Goal: Answer question/provide support

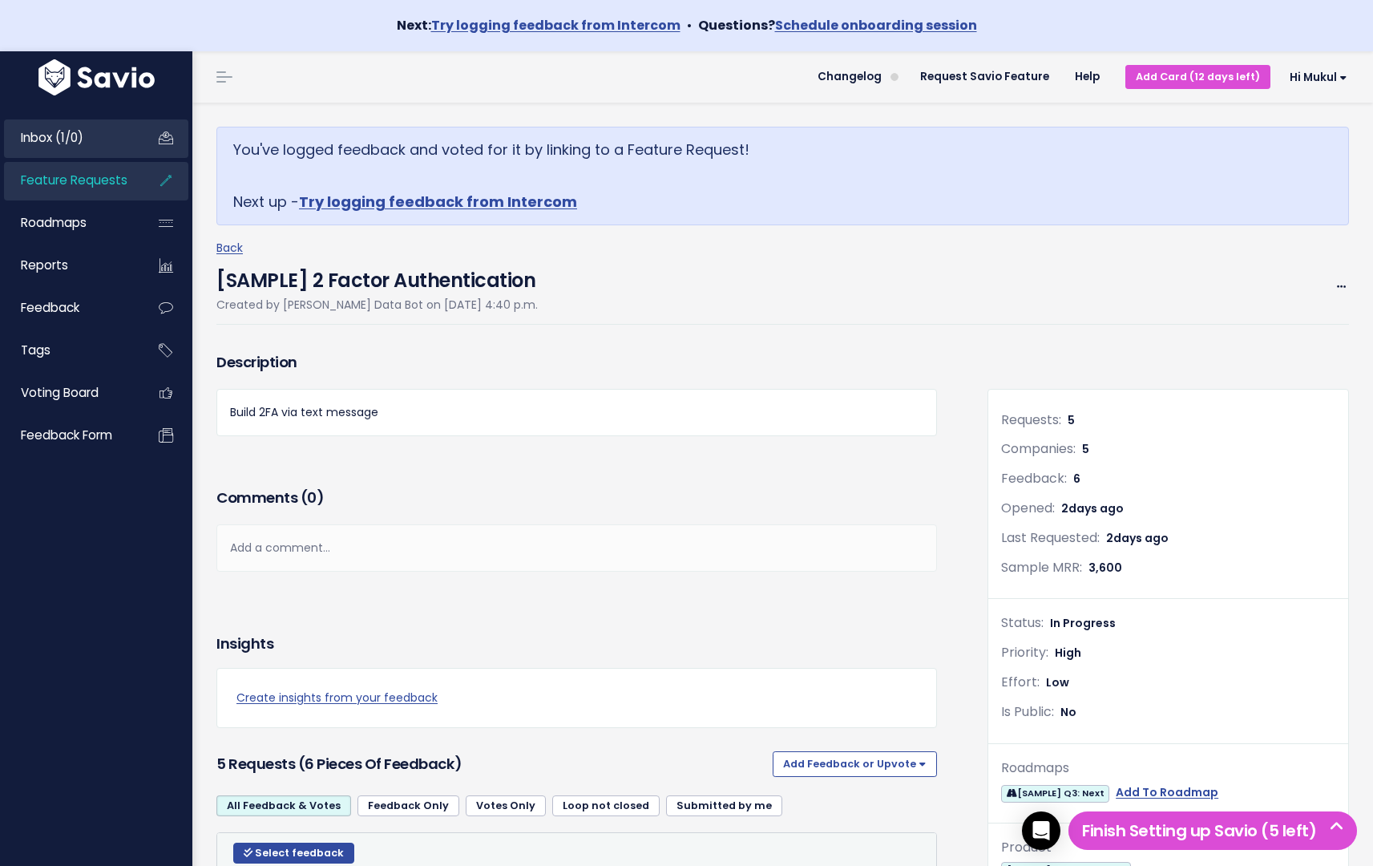
click at [83, 143] on span "Inbox (1/0)" at bounding box center [52, 137] width 63 height 17
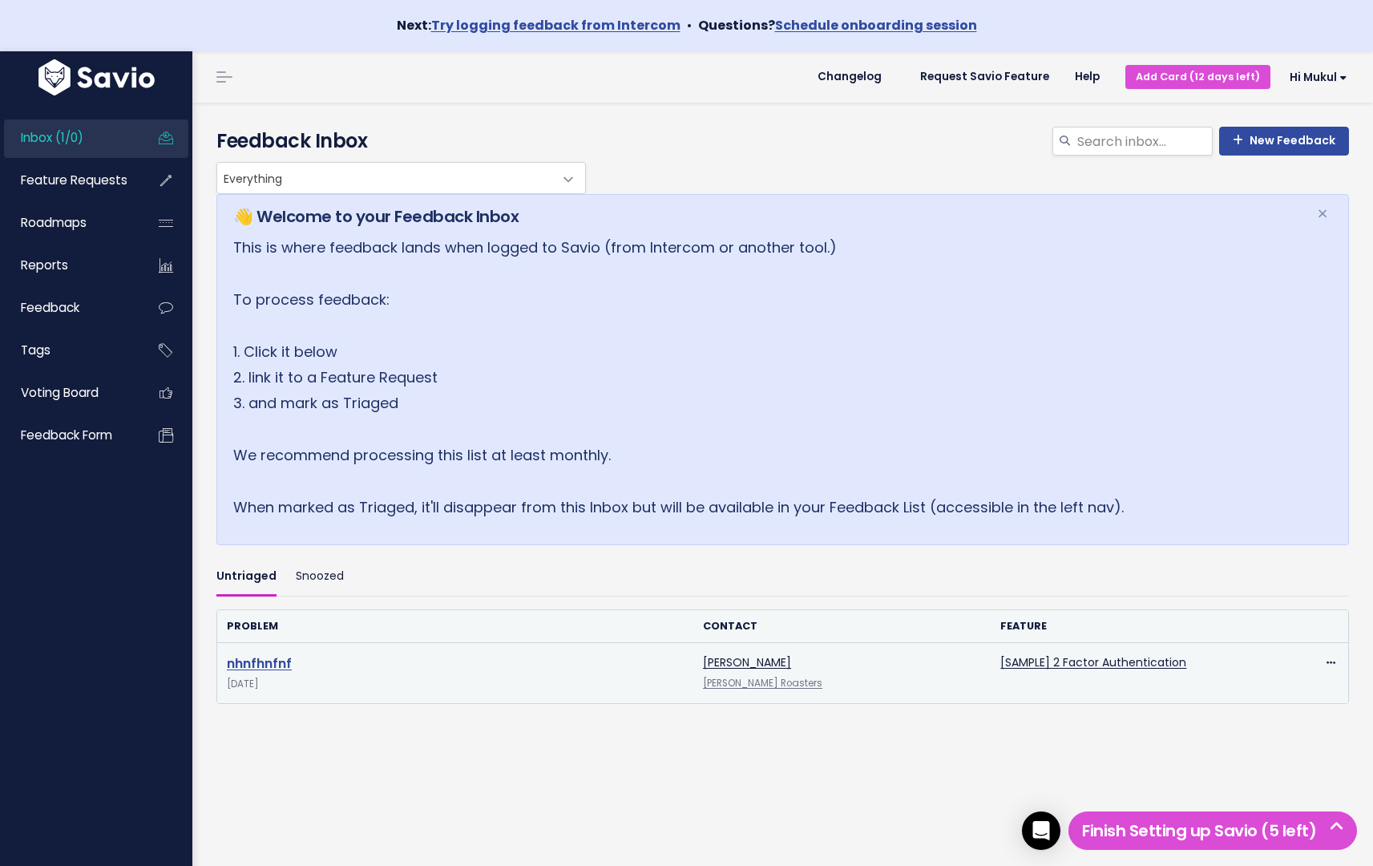
click at [267, 660] on link "nhnfhnfnf" at bounding box center [259, 663] width 65 height 18
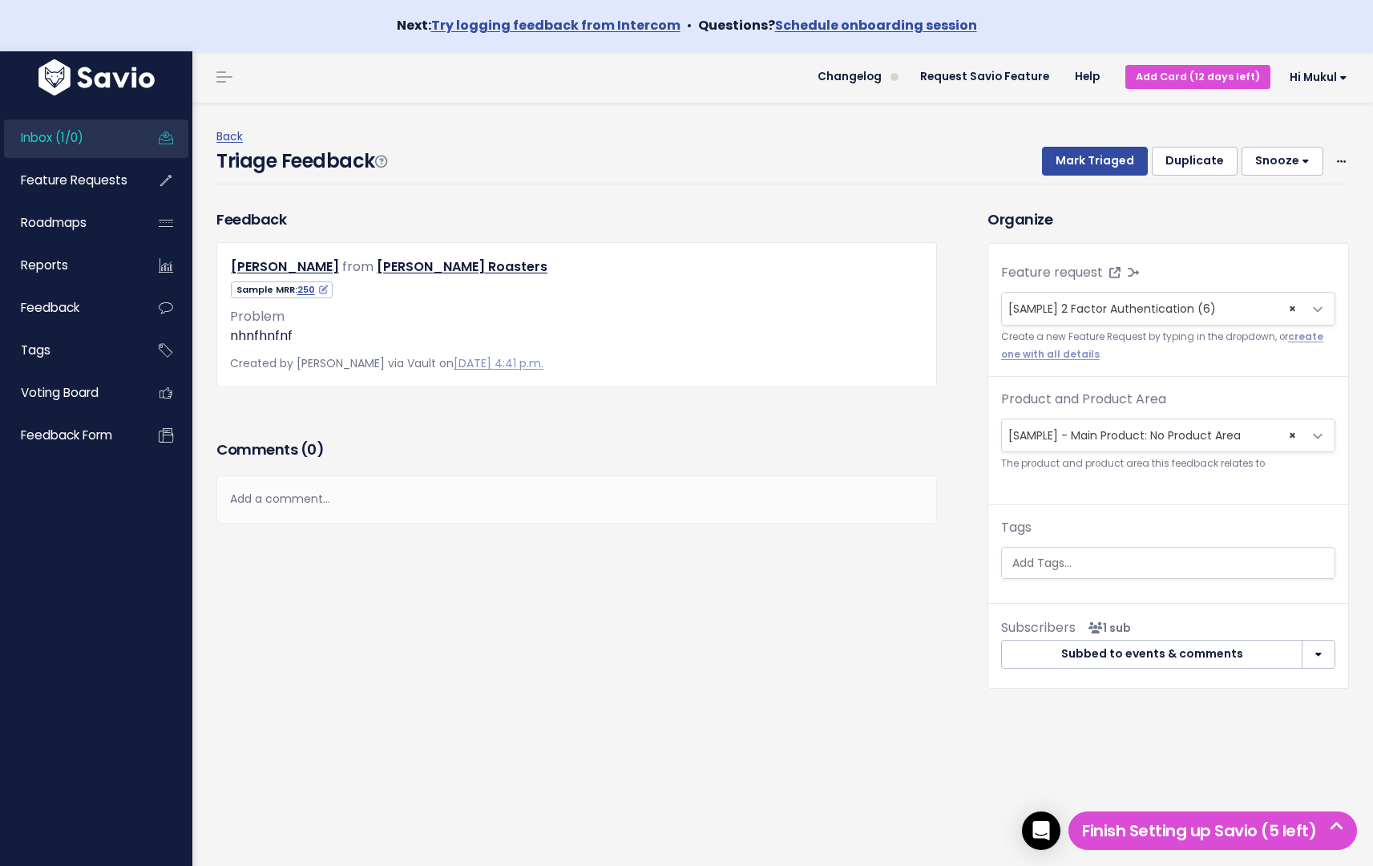
click at [1303, 659] on button "button" at bounding box center [1319, 654] width 34 height 29
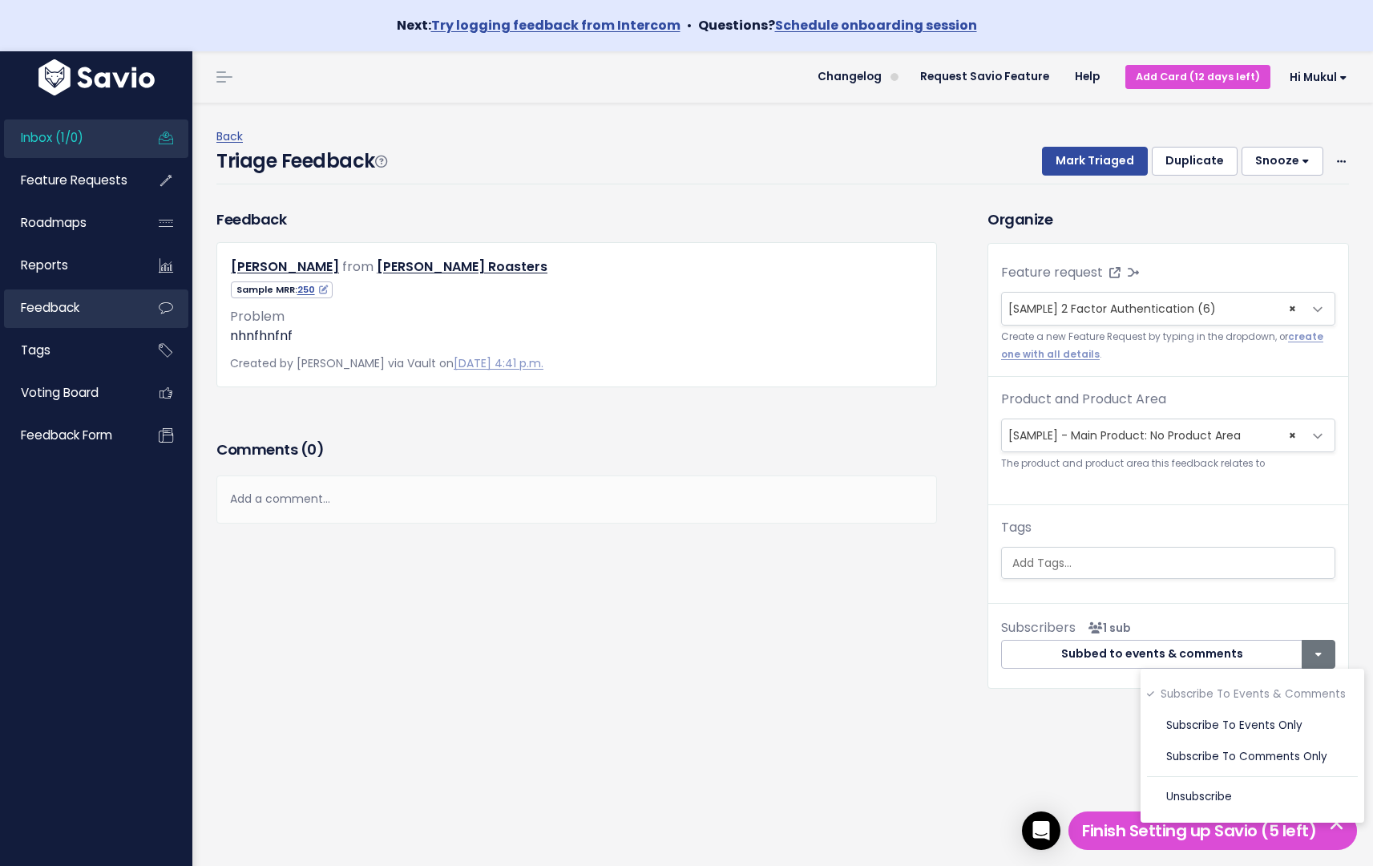
click at [60, 299] on link "Feedback" at bounding box center [68, 307] width 129 height 37
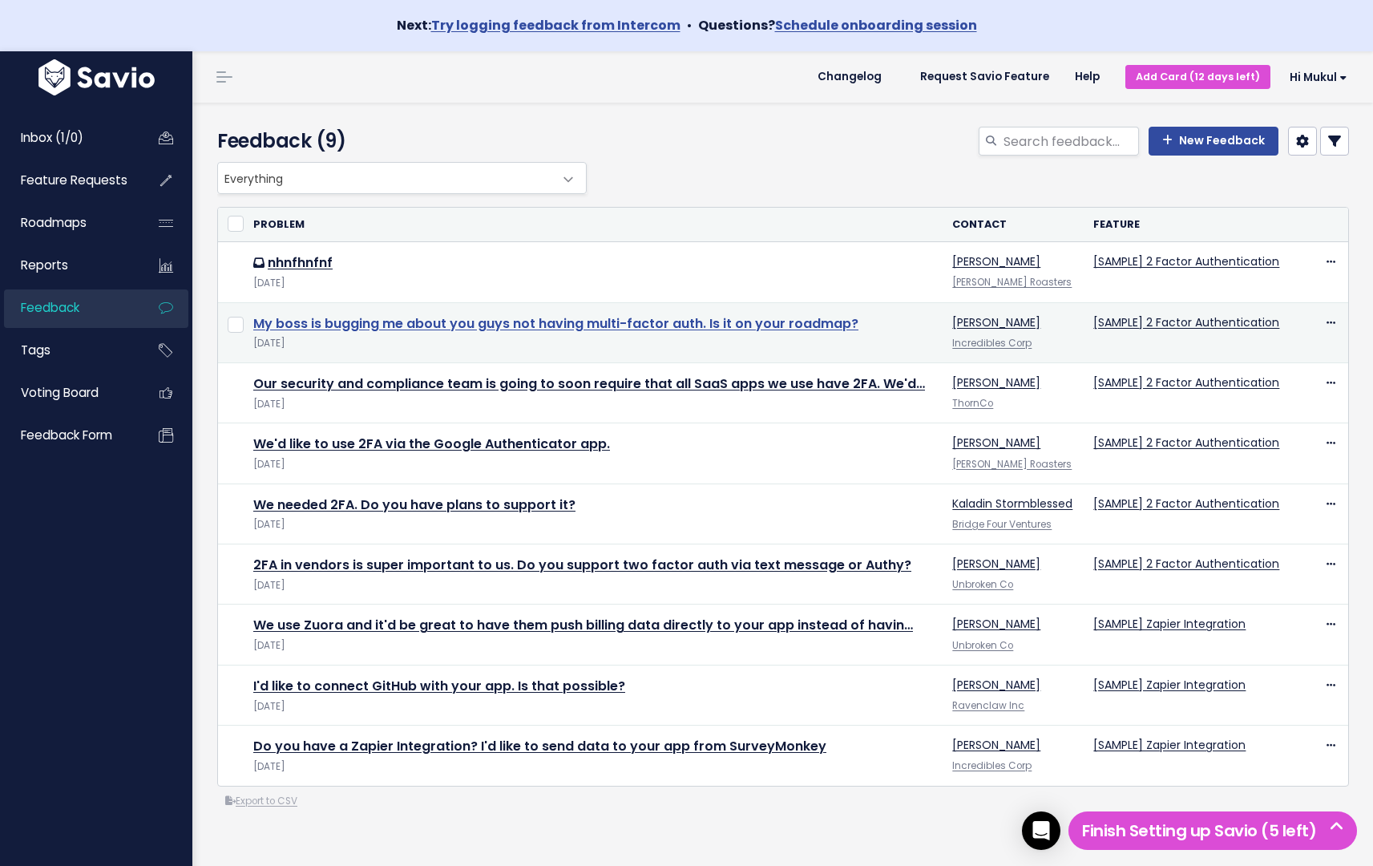
click at [422, 327] on link "My boss is bugging me about you guys not having multi-factor auth. Is it on you…" at bounding box center [555, 323] width 605 height 18
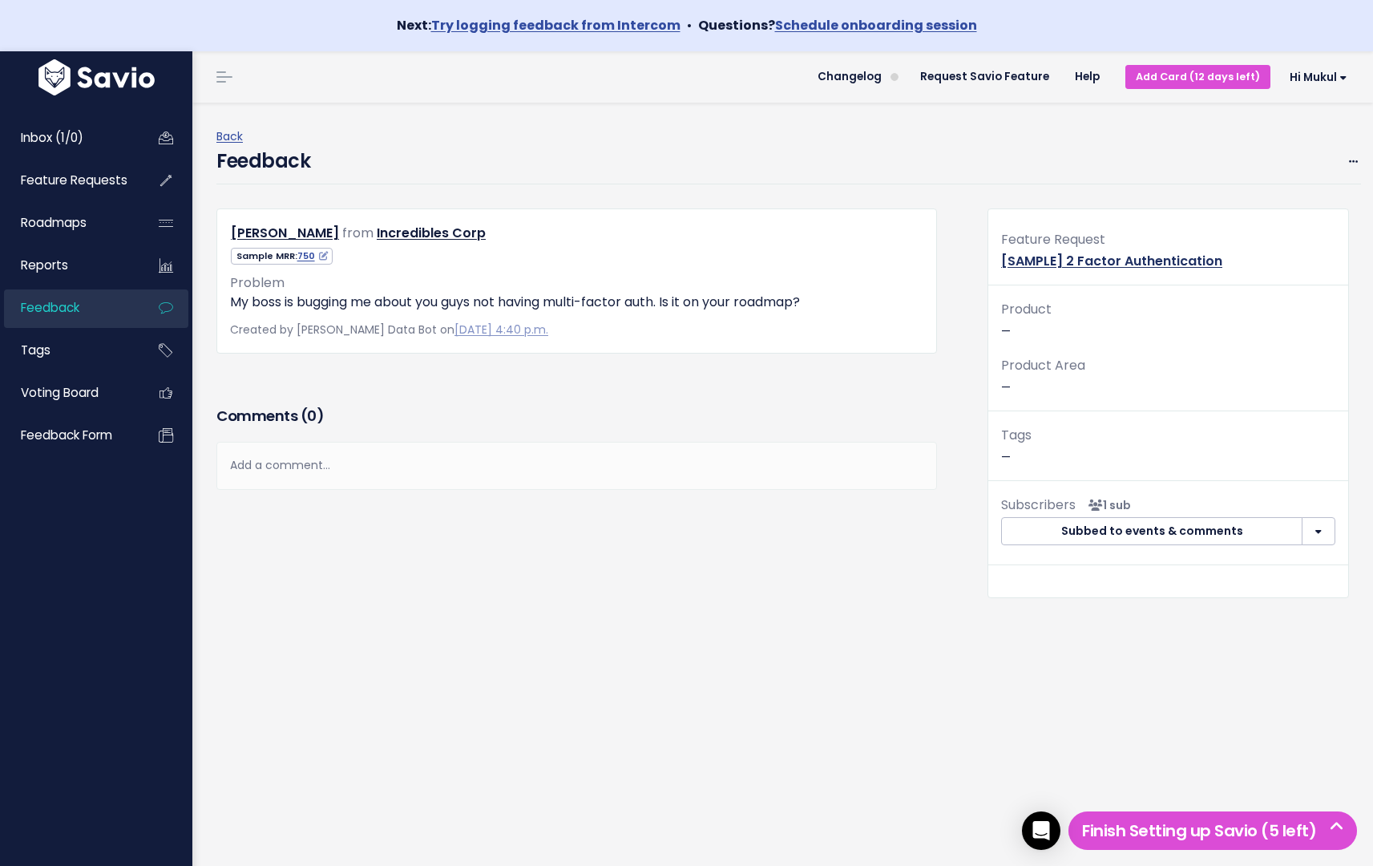
click at [1068, 255] on link "[SAMPLE] 2 Factor Authentication" at bounding box center [1111, 261] width 221 height 18
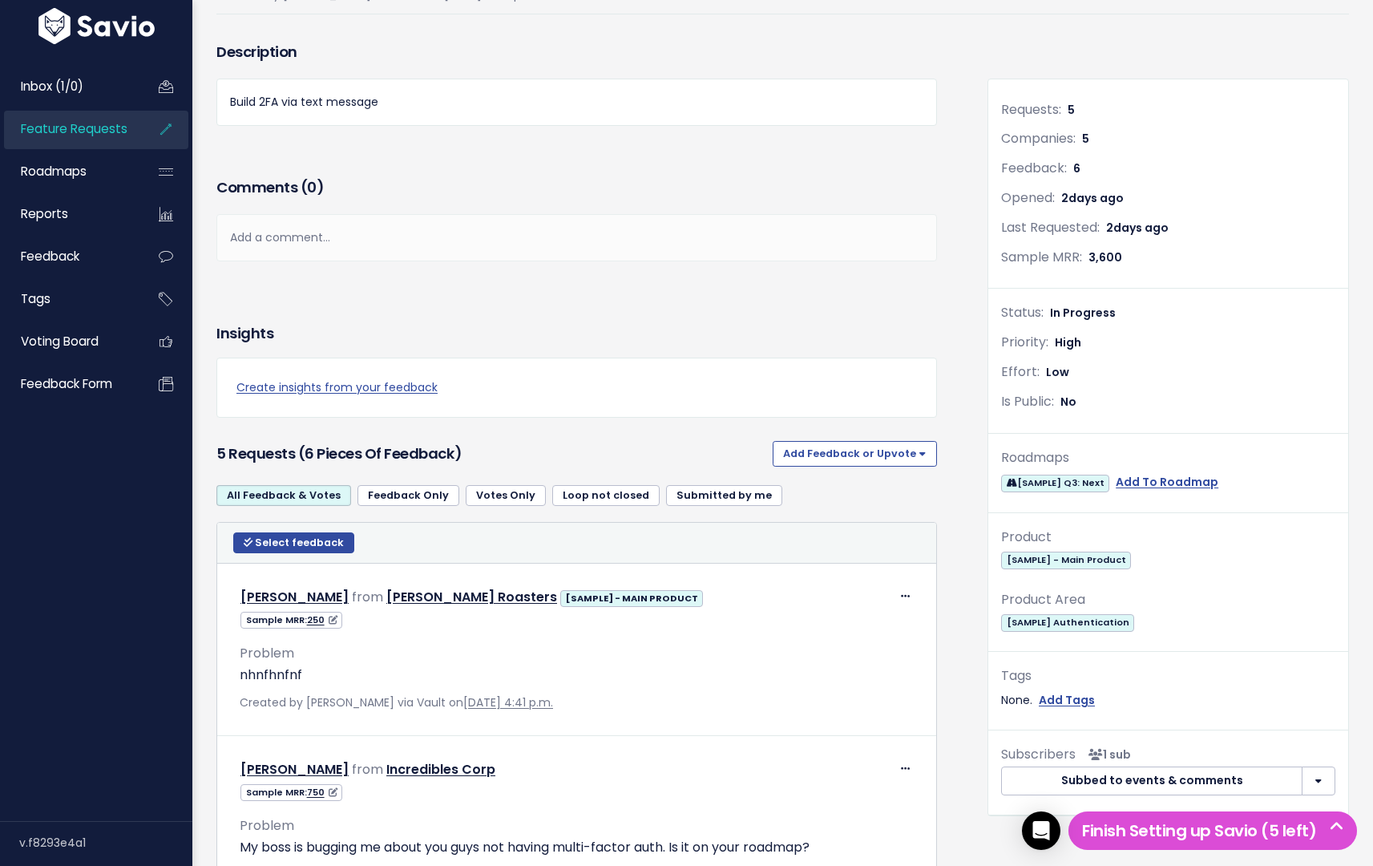
scroll to position [310, 0]
